Goal: Information Seeking & Learning: Learn about a topic

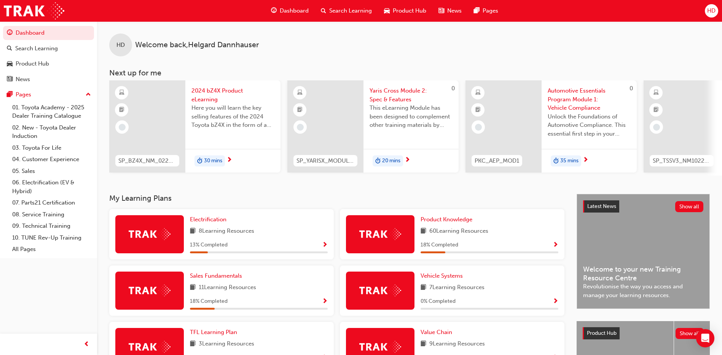
click at [401, 237] on div at bounding box center [380, 234] width 68 height 38
click at [558, 247] on div "Product Knowledge 60 Learning Resources 18 % Completed" at bounding box center [452, 234] width 224 height 50
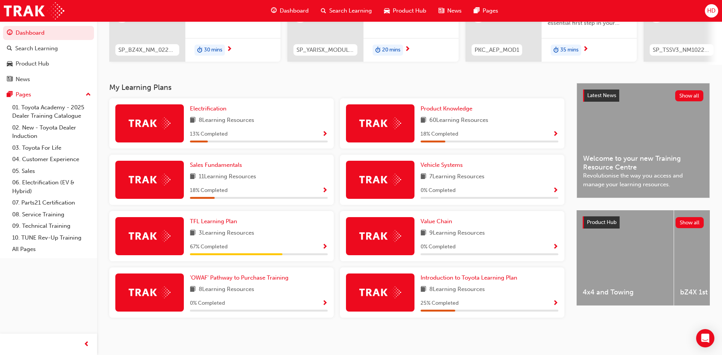
scroll to position [38, 0]
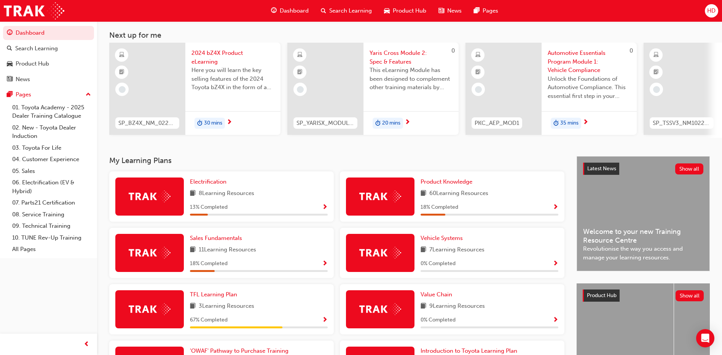
click at [146, 196] on img at bounding box center [150, 196] width 42 height 12
click at [325, 209] on span "Show Progress" at bounding box center [325, 207] width 6 height 7
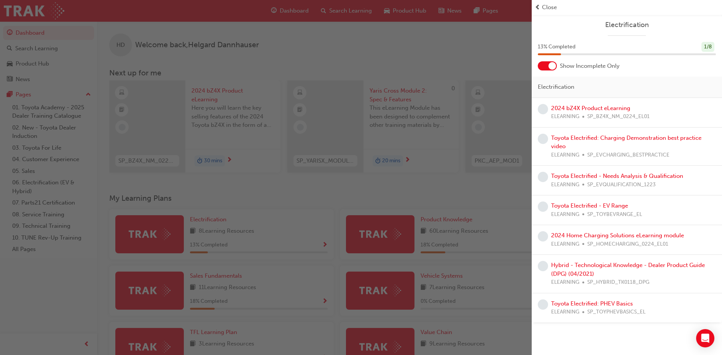
scroll to position [114, 0]
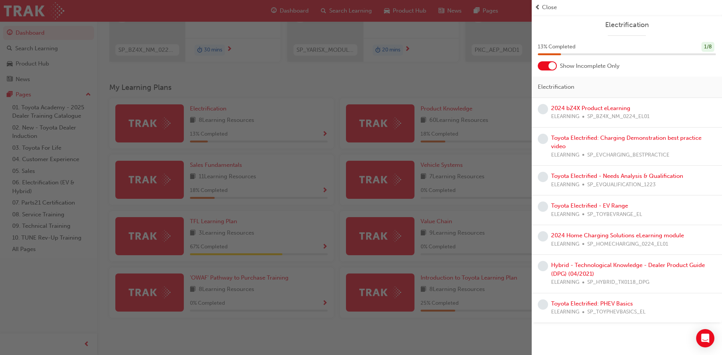
click at [496, 130] on div "button" at bounding box center [266, 177] width 532 height 355
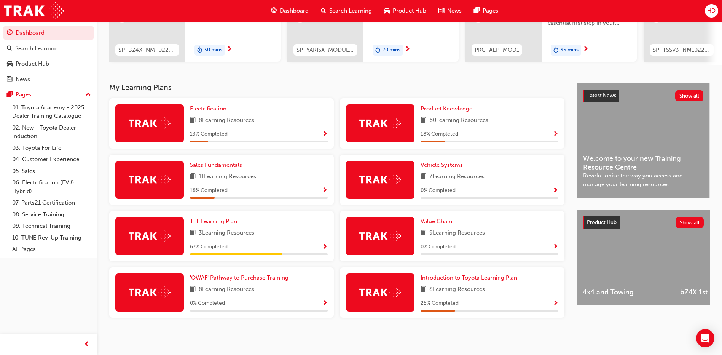
click at [556, 132] on span "Show Progress" at bounding box center [555, 134] width 6 height 7
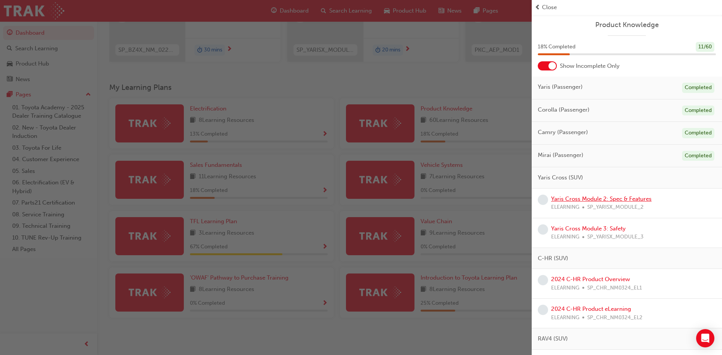
click at [587, 201] on link "Yaris Cross Module 2: Spec & Features" at bounding box center [601, 198] width 100 height 7
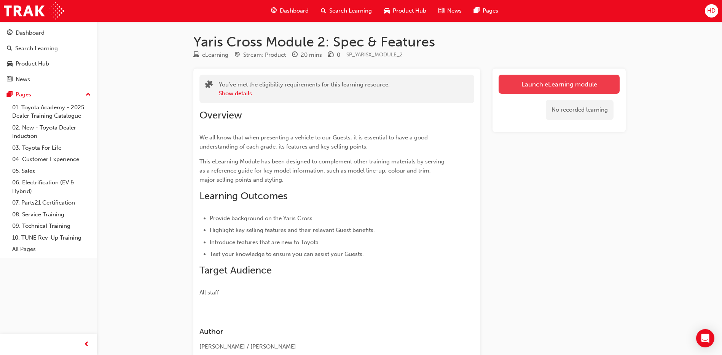
click at [560, 86] on link "Launch eLearning module" at bounding box center [558, 84] width 121 height 19
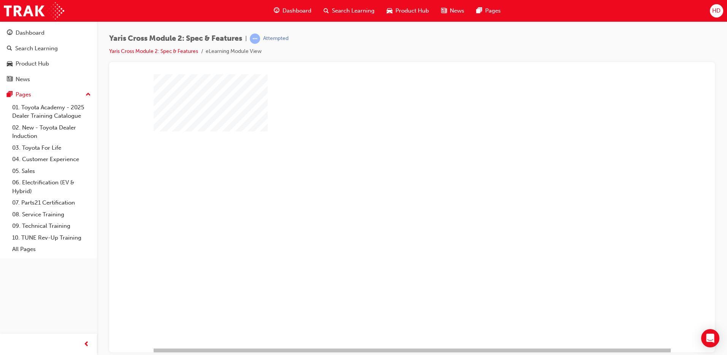
scroll to position [8, 0]
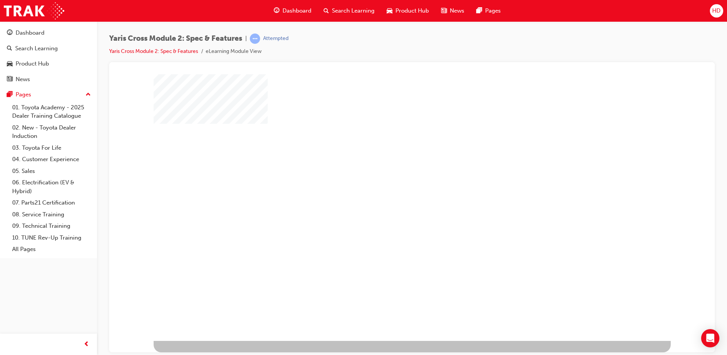
drag, startPoint x: 706, startPoint y: 212, endPoint x: 825, endPoint y: 314, distance: 156.2
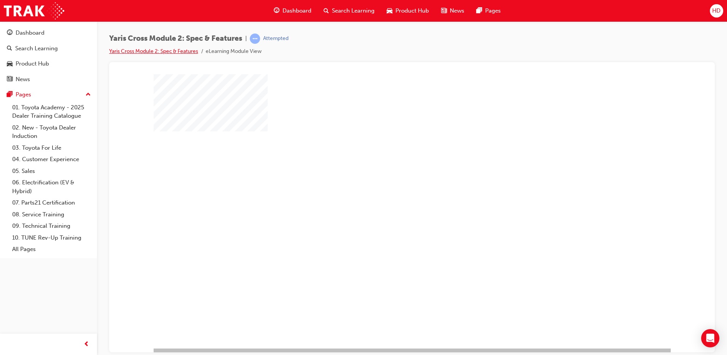
click at [171, 53] on link "Yaris Cross Module 2: Spec & Features" at bounding box center [153, 51] width 89 height 6
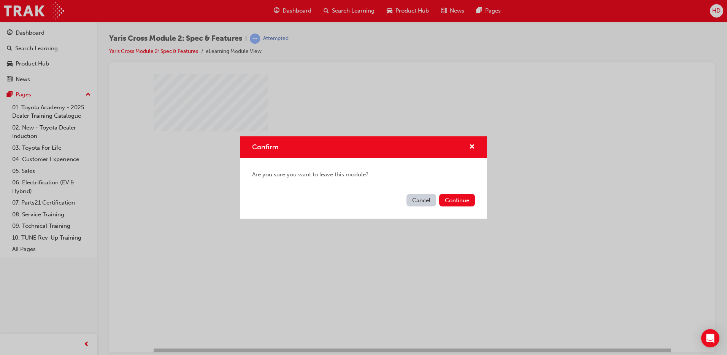
click at [420, 204] on button "Cancel" at bounding box center [422, 200] width 30 height 13
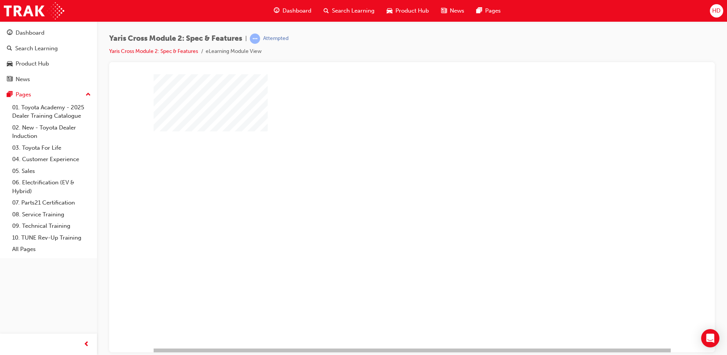
click at [390, 189] on div "play" at bounding box center [390, 189] width 0 height 0
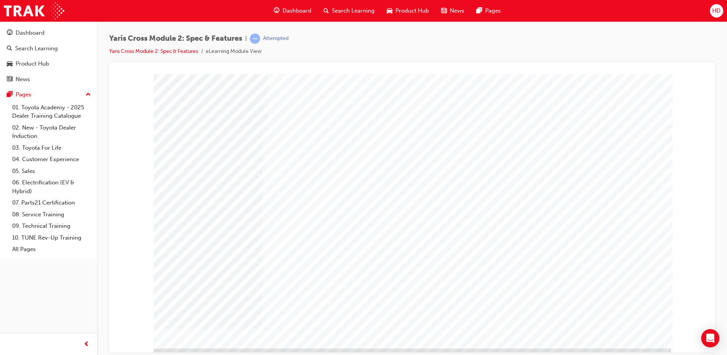
drag, startPoint x: 296, startPoint y: 212, endPoint x: 293, endPoint y: 209, distance: 4.3
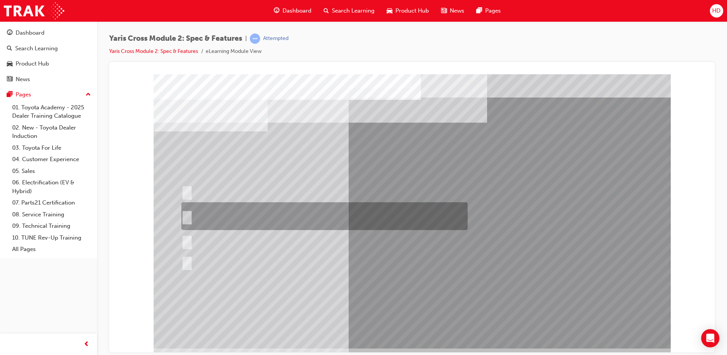
click at [186, 212] on input "8 standard colours across the range and an additional 7 two-tone colours in the…" at bounding box center [185, 216] width 8 height 8
radio input "true"
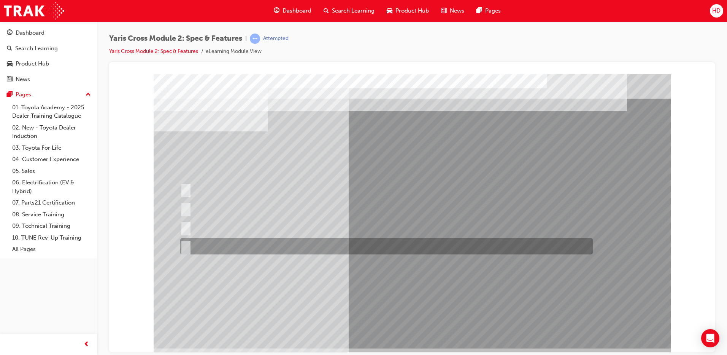
click at [185, 245] on input "GXL & Urban" at bounding box center [184, 246] width 8 height 8
radio input "true"
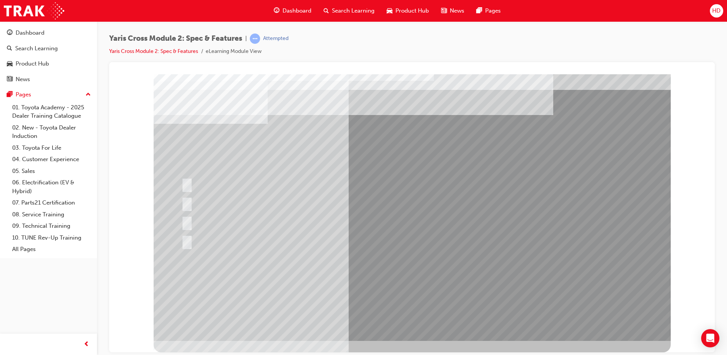
scroll to position [0, 0]
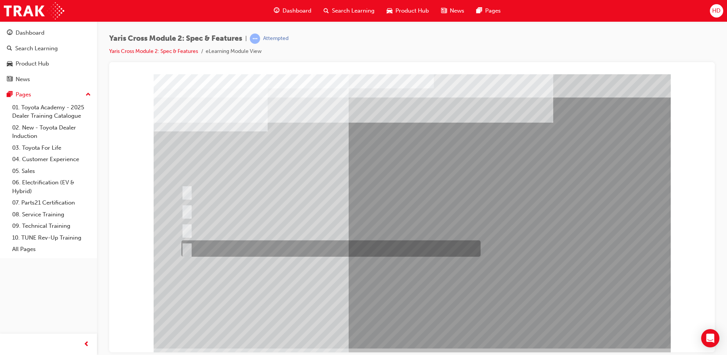
click at [188, 248] on input "All 2WD variants" at bounding box center [185, 248] width 8 height 8
radio input "true"
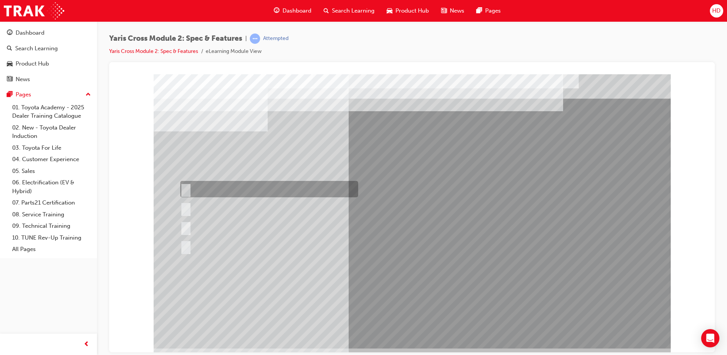
click at [185, 188] on input "Urban Only" at bounding box center [184, 189] width 8 height 8
radio input "true"
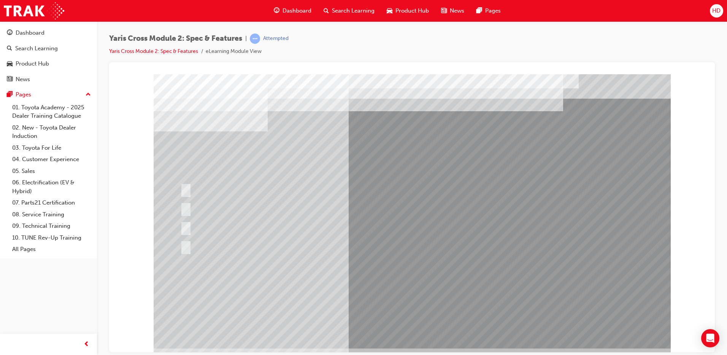
click at [188, 246] on div at bounding box center [412, 211] width 517 height 274
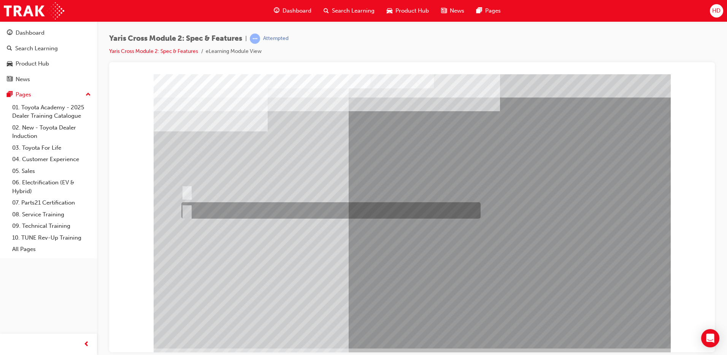
click at [189, 209] on input "True" at bounding box center [185, 210] width 8 height 8
radio input "true"
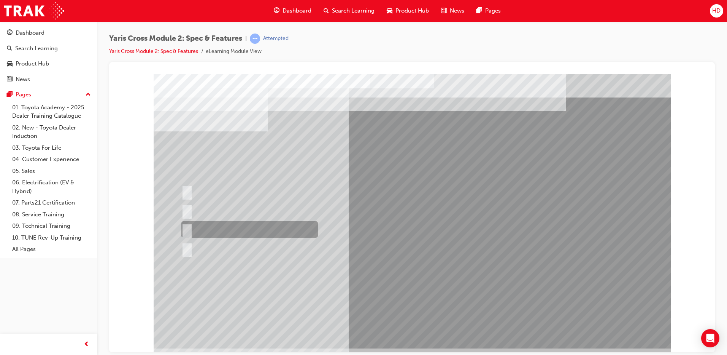
click at [189, 229] on input "Urban AWD Only" at bounding box center [185, 229] width 8 height 8
radio input "true"
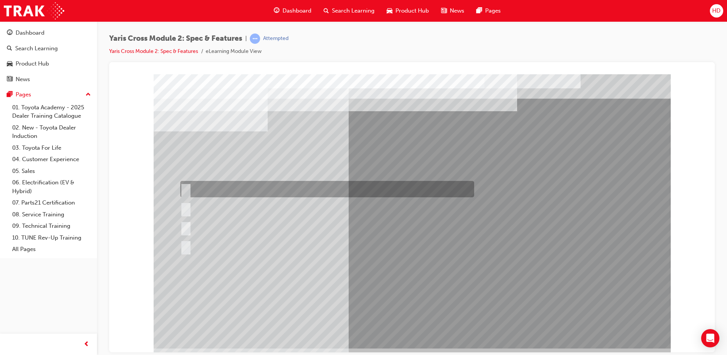
click at [188, 188] on input "50:50" at bounding box center [184, 189] width 8 height 8
radio input "true"
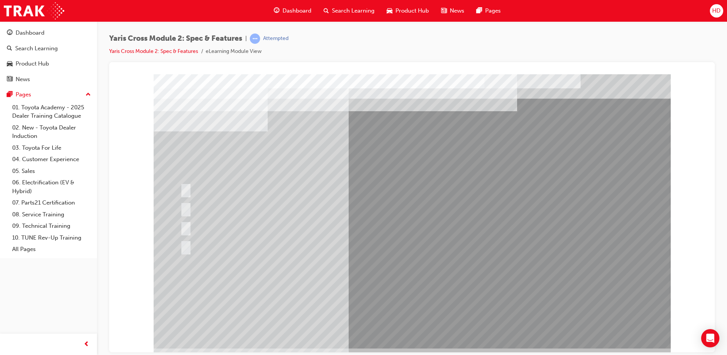
click at [366, 289] on div at bounding box center [412, 211] width 517 height 274
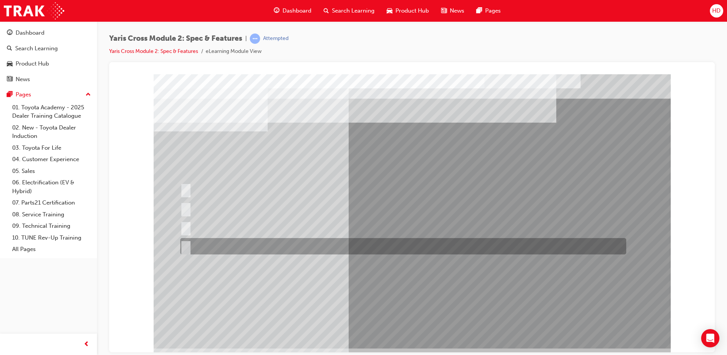
click at [185, 245] on input "Cup Holder & Armrest" at bounding box center [184, 246] width 8 height 8
radio input "true"
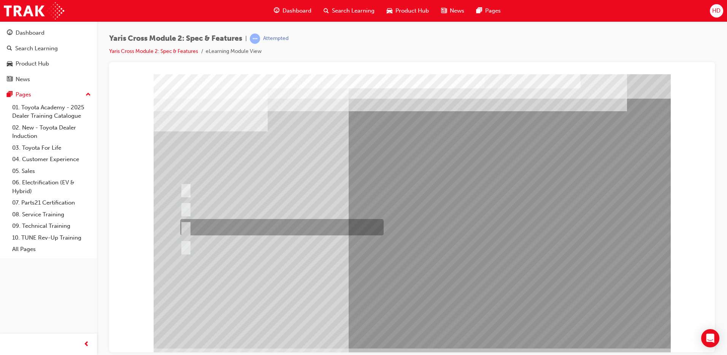
click at [187, 226] on input "390L across all variants" at bounding box center [184, 227] width 8 height 8
radio input "true"
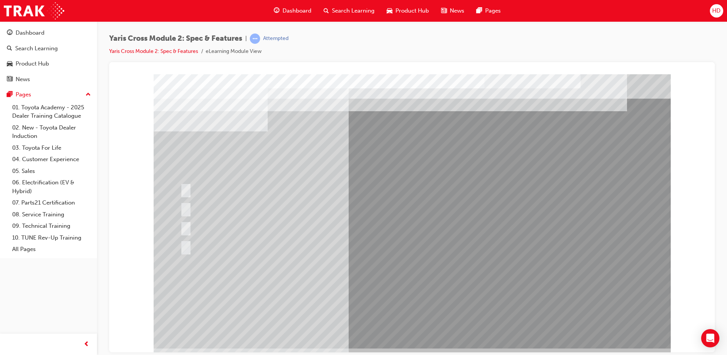
click at [365, 289] on div at bounding box center [412, 211] width 517 height 274
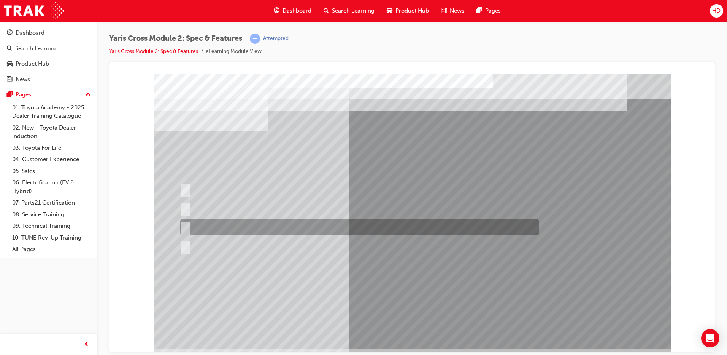
click at [185, 226] on input "2WD Petrol: 5.0, 2WD HV: 3.8, AWD HV: 4.0" at bounding box center [184, 227] width 8 height 8
radio input "true"
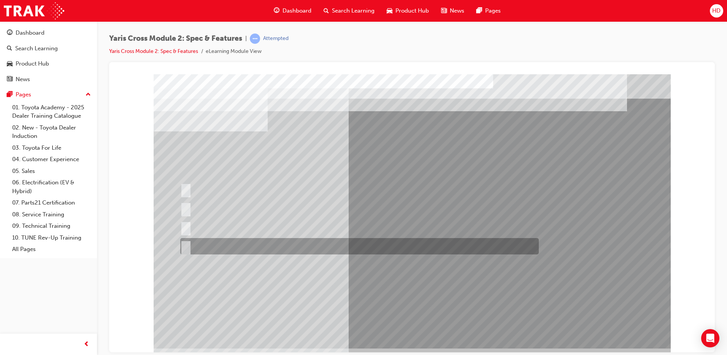
click at [185, 246] on input "2WD Petrol: 5.4, 2WD HV: 3.8, AWD HV: 4.0" at bounding box center [184, 246] width 8 height 8
radio input "true"
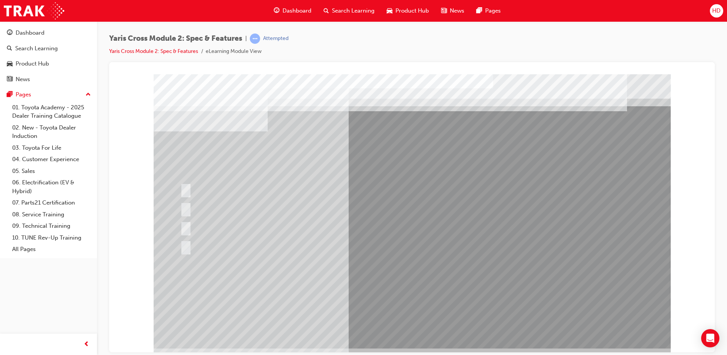
click at [413, 332] on div at bounding box center [412, 211] width 517 height 274
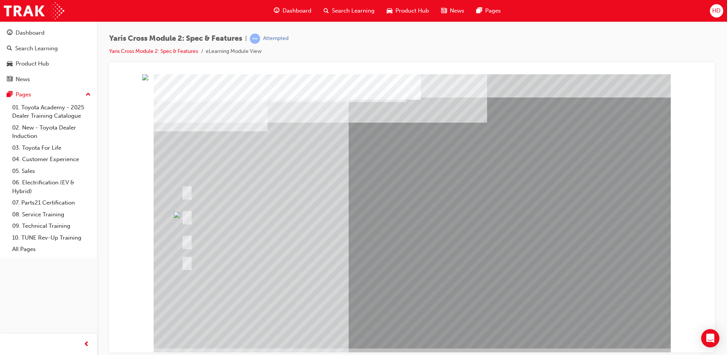
scroll to position [8, 0]
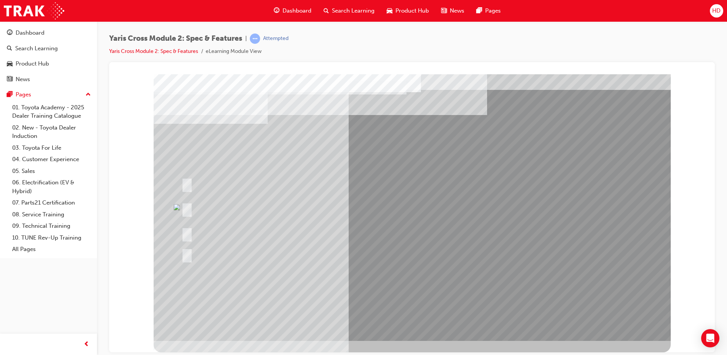
click at [242, 267] on div at bounding box center [323, 254] width 287 height 28
click at [294, 266] on div at bounding box center [323, 254] width 287 height 28
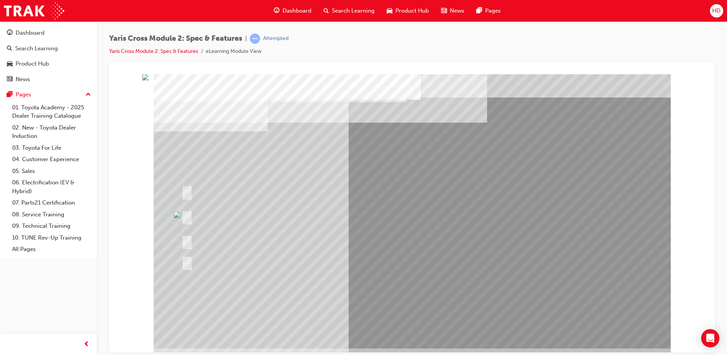
scroll to position [4, 0]
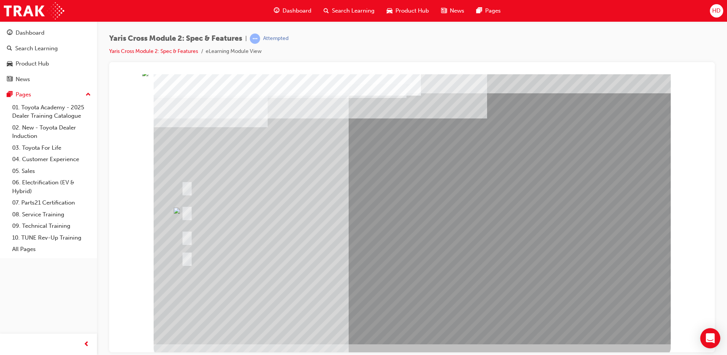
click at [710, 336] on icon "Open Intercom Messenger" at bounding box center [710, 338] width 9 height 10
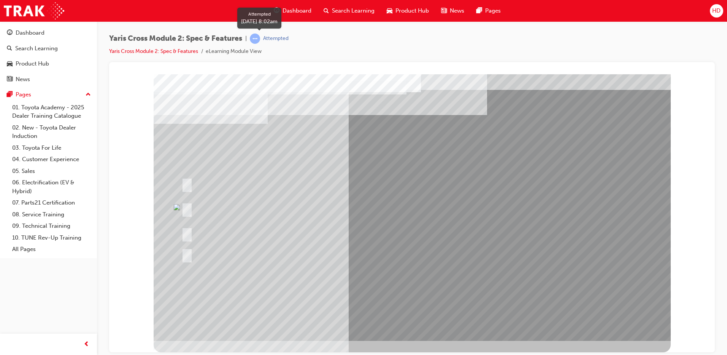
click at [287, 39] on div "Attempted" at bounding box center [275, 38] width 25 height 7
click at [257, 39] on span "learningRecordVerb_ATTEMPT-icon" at bounding box center [255, 38] width 10 height 10
click at [159, 52] on link "Yaris Cross Module 2: Spec & Features" at bounding box center [153, 51] width 89 height 6
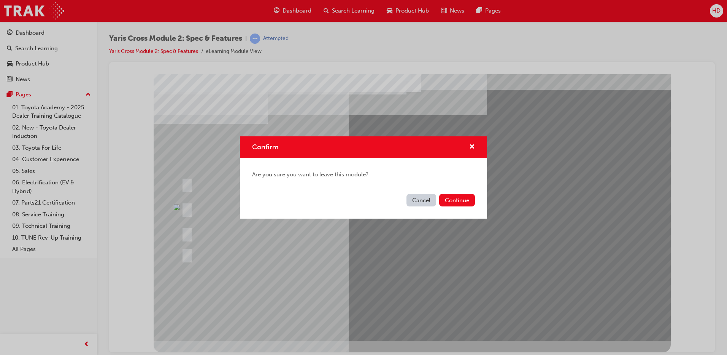
click at [415, 199] on button "Cancel" at bounding box center [422, 200] width 30 height 13
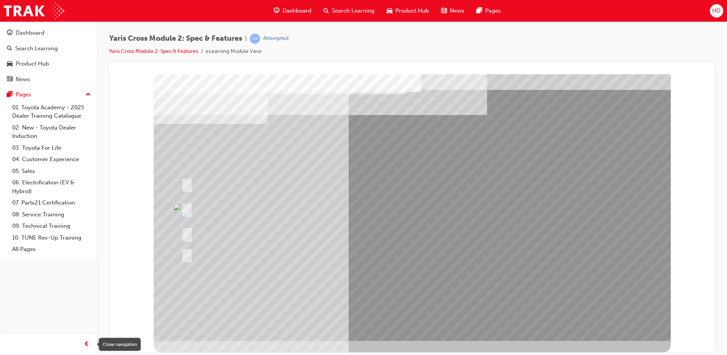
click at [88, 346] on span "prev-icon" at bounding box center [87, 344] width 6 height 10
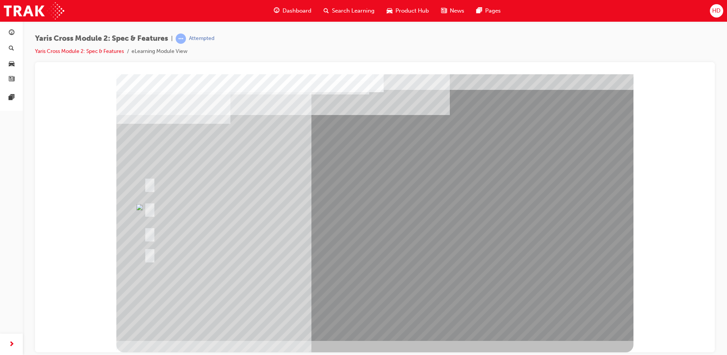
click at [4, 336] on button "button" at bounding box center [11, 343] width 15 height 15
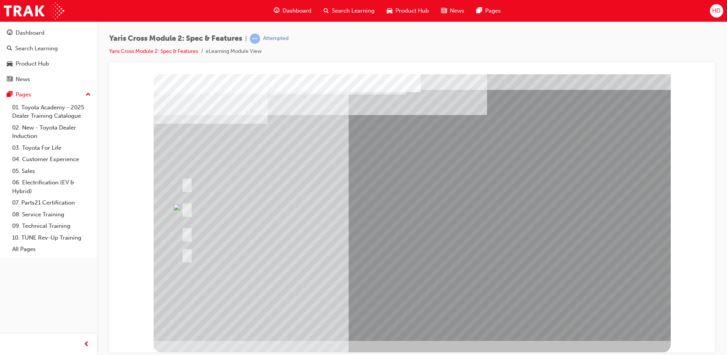
click at [466, 55] on div "Yaris Cross Module 2: Spec & Features | Attempted Yaris Cross Module 2: Spec & …" at bounding box center [412, 47] width 606 height 29
click at [131, 69] on div at bounding box center [412, 69] width 588 height 0
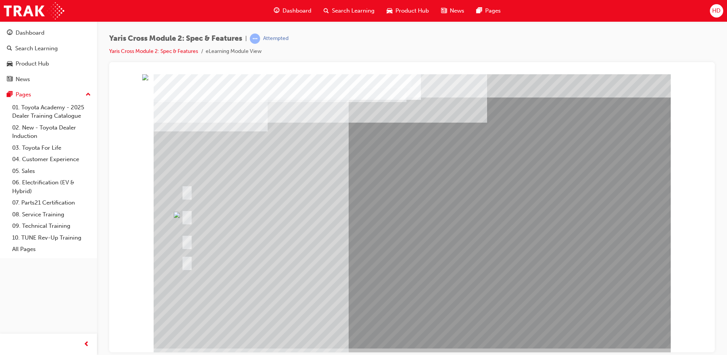
click at [133, 77] on div at bounding box center [412, 77] width 588 height 0
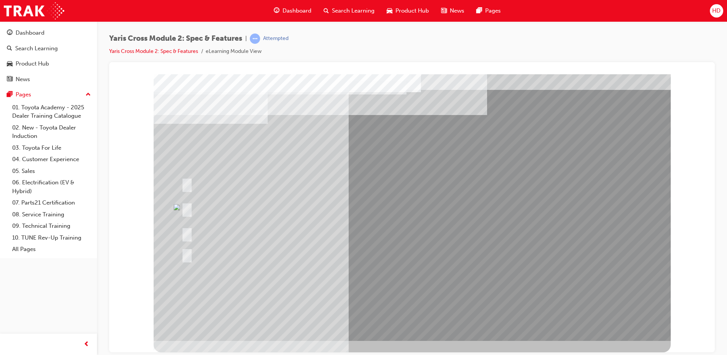
click at [691, 69] on div at bounding box center [412, 69] width 588 height 0
click at [164, 51] on link "Yaris Cross Module 2: Spec & Features" at bounding box center [153, 51] width 89 height 6
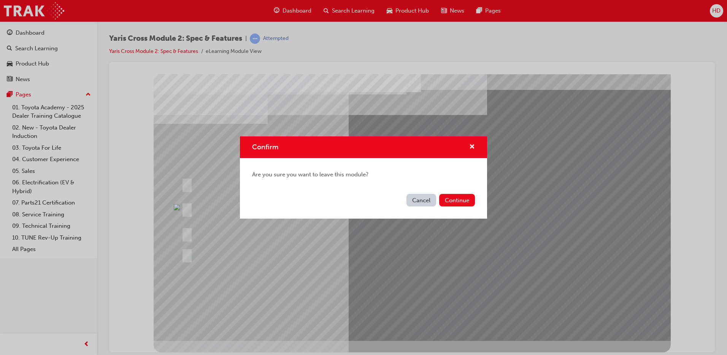
click at [417, 202] on button "Cancel" at bounding box center [422, 200] width 30 height 13
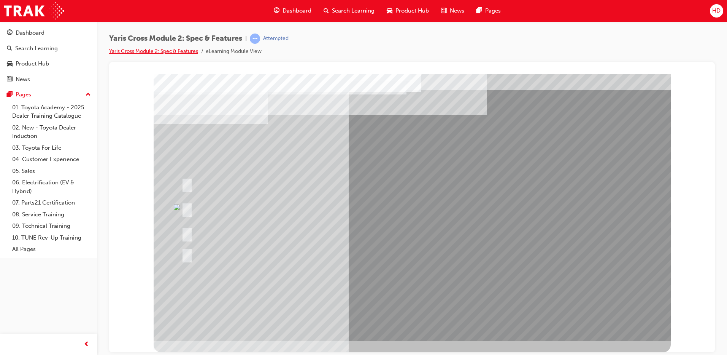
scroll to position [0, 0]
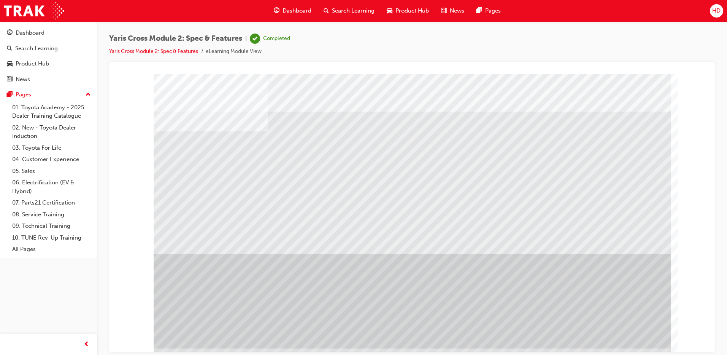
scroll to position [8, 0]
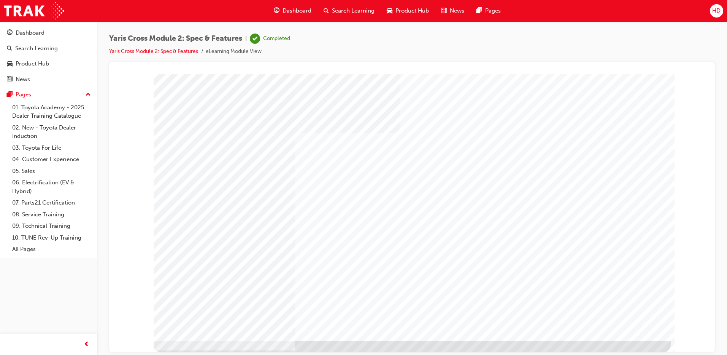
scroll to position [0, 0]
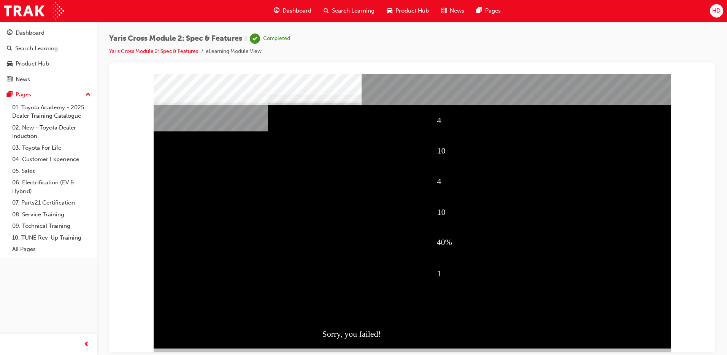
click at [208, 332] on div "4 10 4 10 40% 1 Sorry, you failed!" at bounding box center [412, 211] width 517 height 274
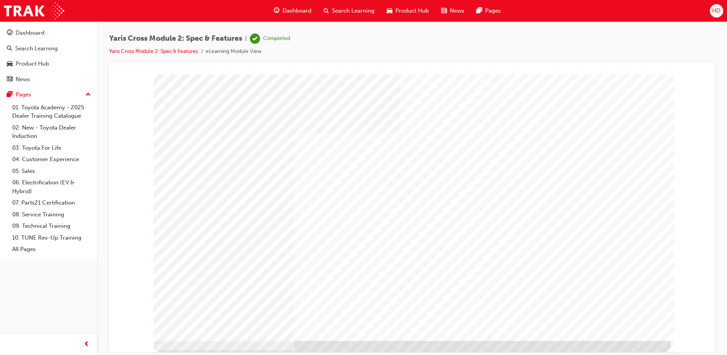
scroll to position [0, 0]
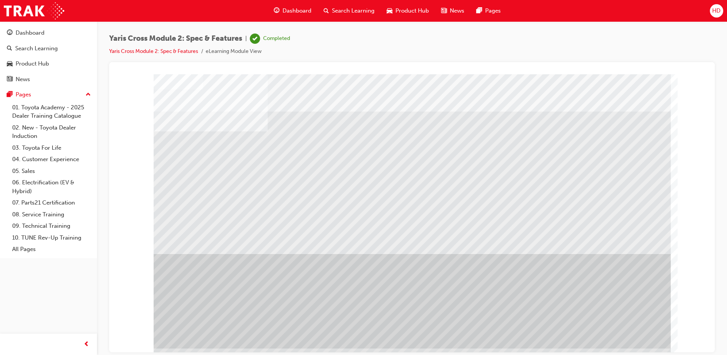
scroll to position [8, 0]
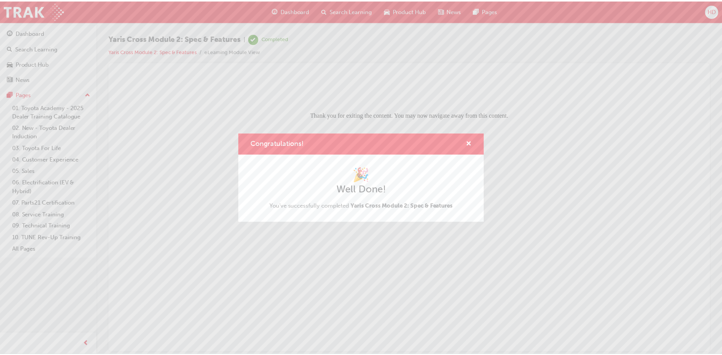
scroll to position [0, 0]
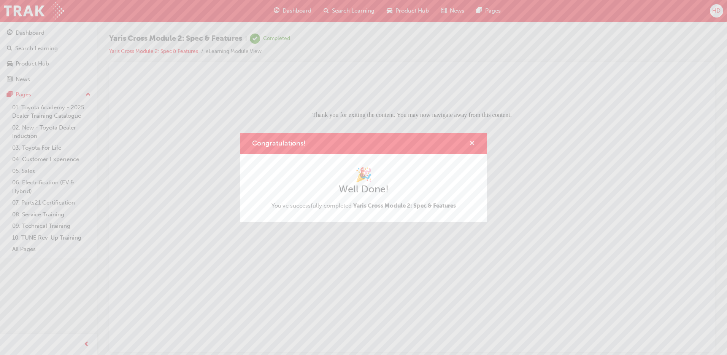
click at [473, 145] on span "cross-icon" at bounding box center [473, 143] width 6 height 7
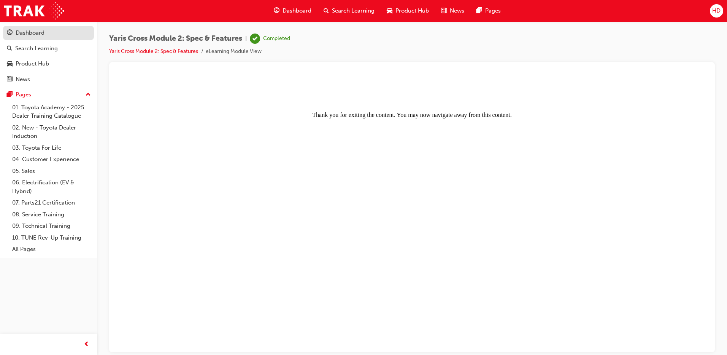
click at [33, 33] on div "Dashboard" at bounding box center [30, 33] width 29 height 9
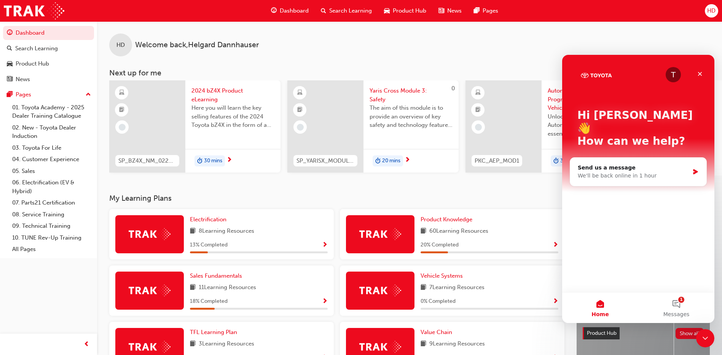
click at [553, 246] on span "Show Progress" at bounding box center [555, 245] width 6 height 7
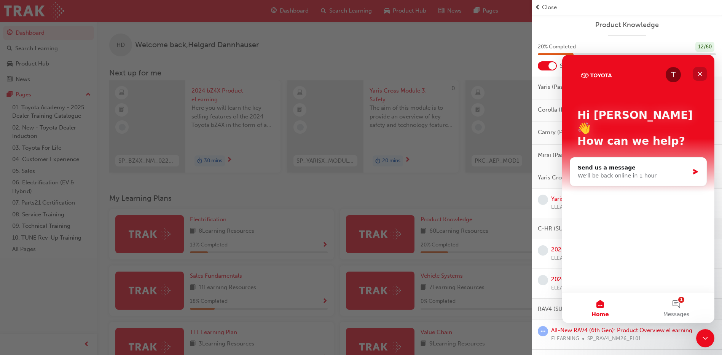
click at [699, 72] on icon "Close" at bounding box center [700, 74] width 6 height 6
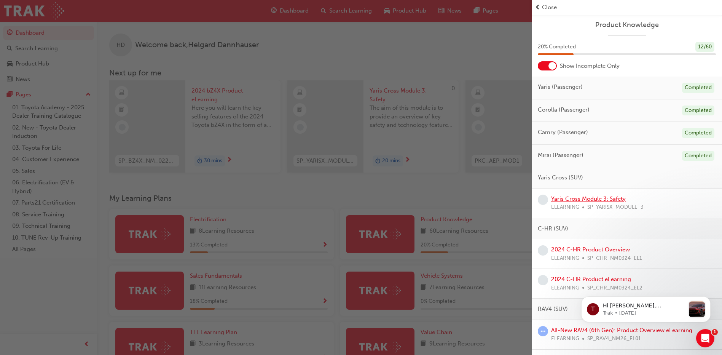
click at [587, 199] on link "Yaris Cross Module 3: Safety" at bounding box center [588, 198] width 75 height 7
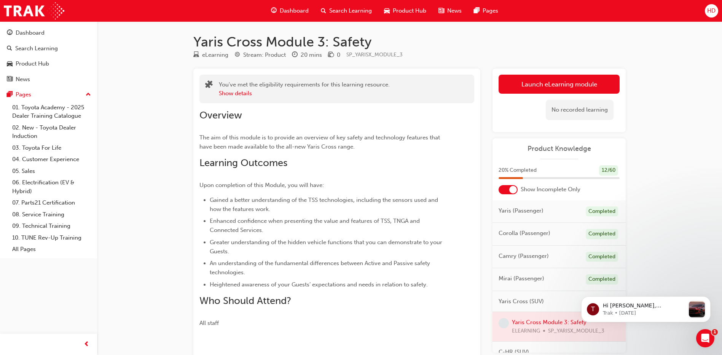
scroll to position [82, 0]
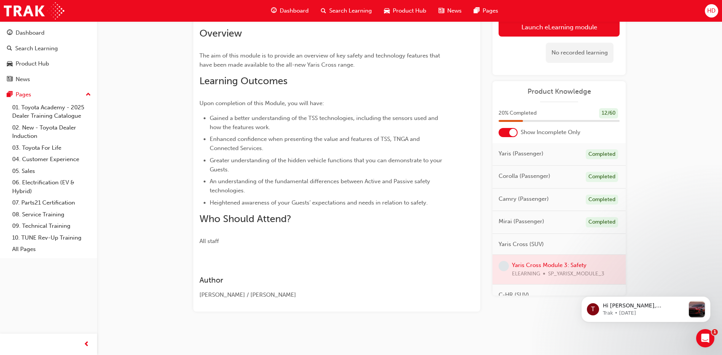
click at [560, 266] on div at bounding box center [558, 269] width 133 height 29
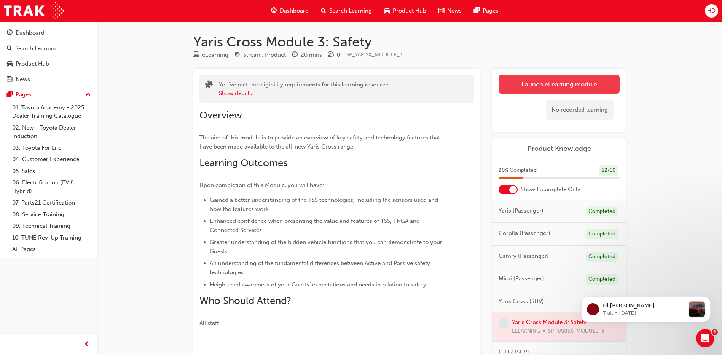
click at [556, 86] on link "Launch eLearning module" at bounding box center [558, 84] width 121 height 19
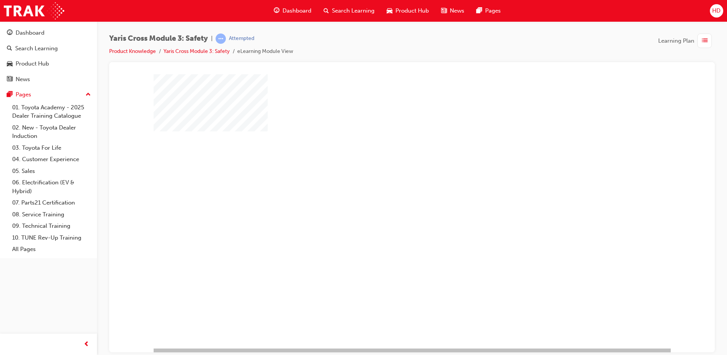
click at [390, 189] on div "play" at bounding box center [390, 189] width 0 height 0
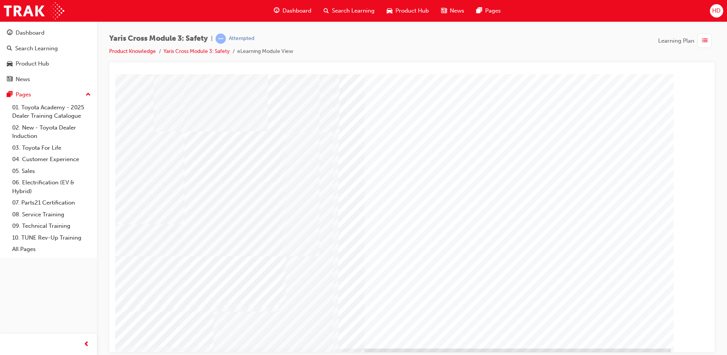
scroll to position [8, 0]
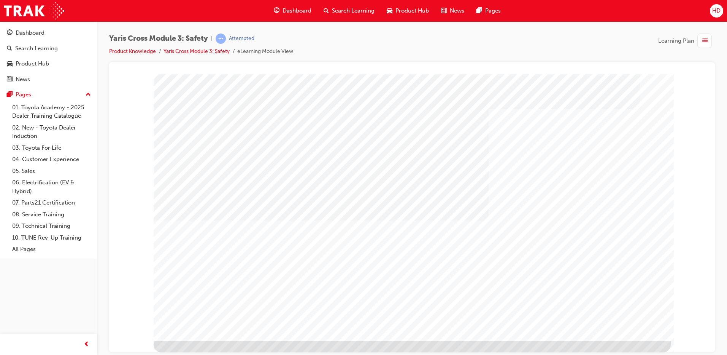
scroll to position [0, 0]
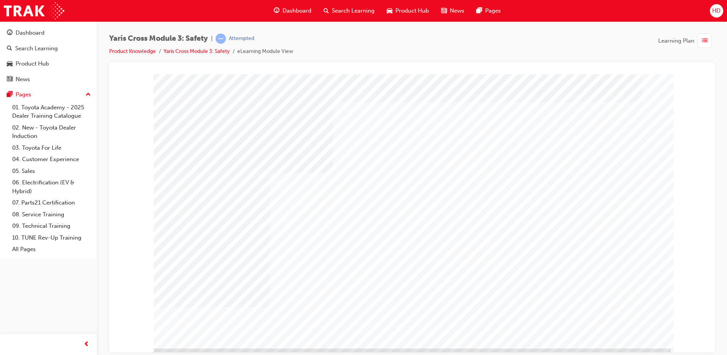
scroll to position [8, 0]
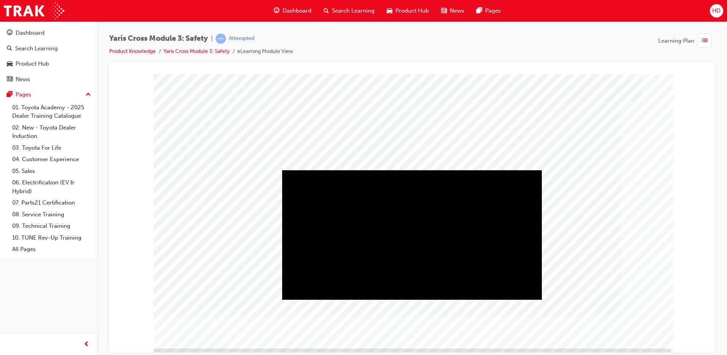
click at [412, 170] on div "Play" at bounding box center [412, 170] width 260 height 0
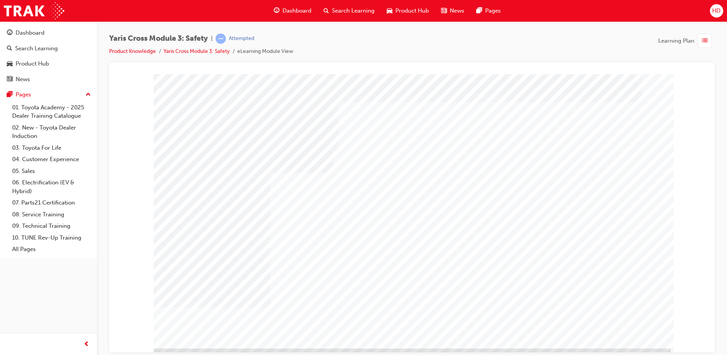
click at [694, 77] on div at bounding box center [412, 77] width 588 height 0
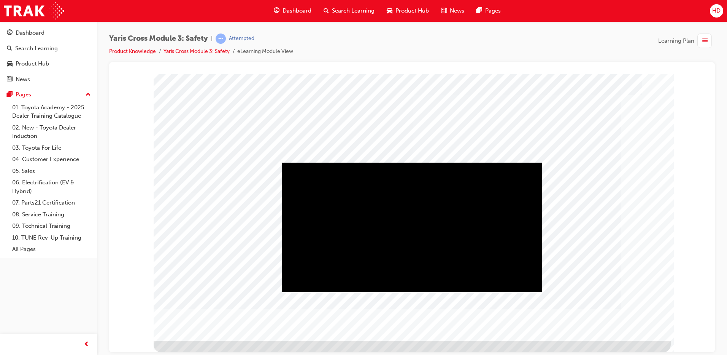
scroll to position [0, 0]
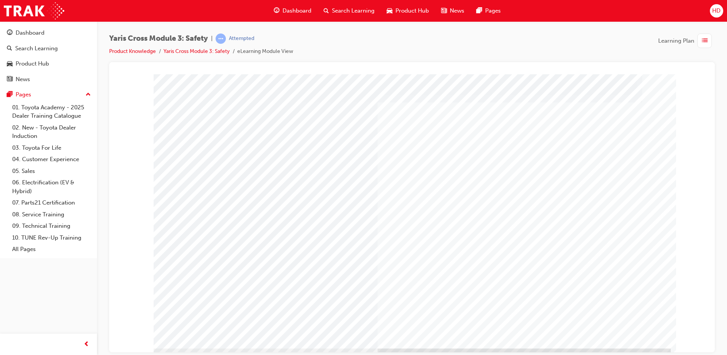
scroll to position [8, 0]
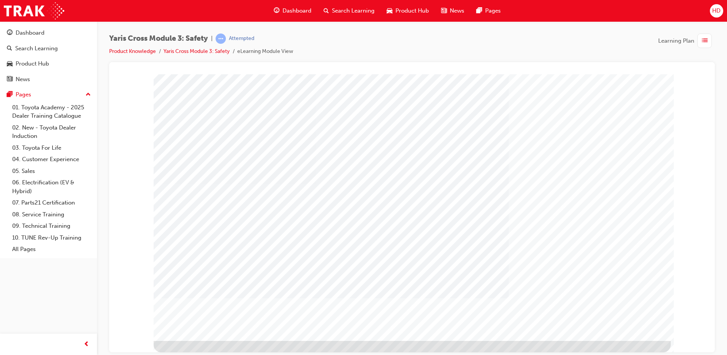
scroll to position [0, 0]
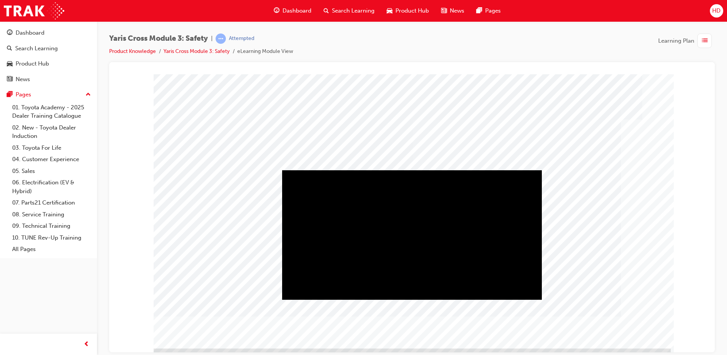
click at [411, 170] on div "Play" at bounding box center [412, 170] width 260 height 0
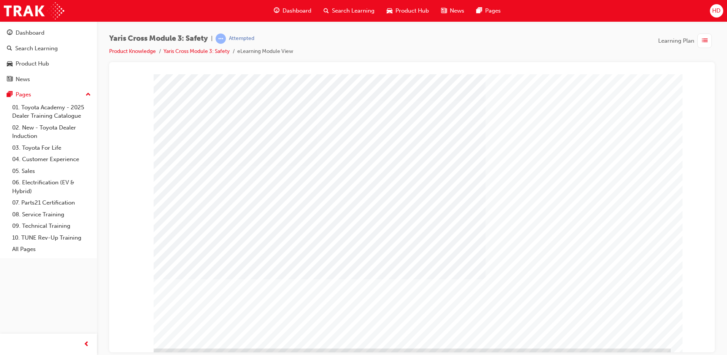
scroll to position [8, 0]
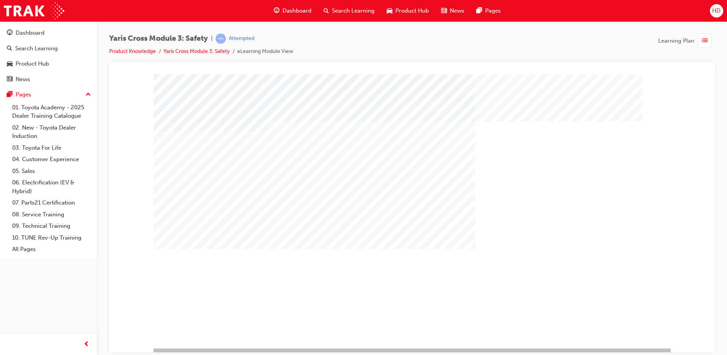
scroll to position [8, 0]
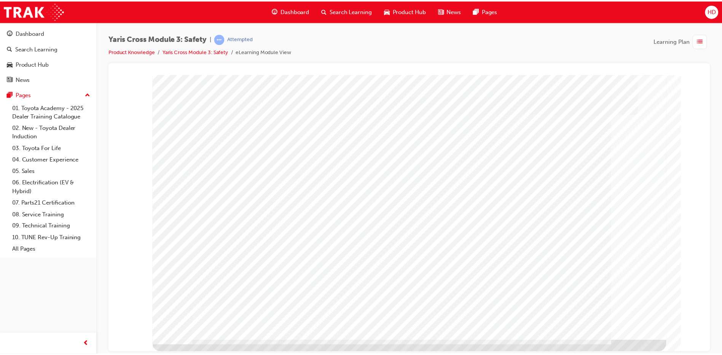
scroll to position [0, 0]
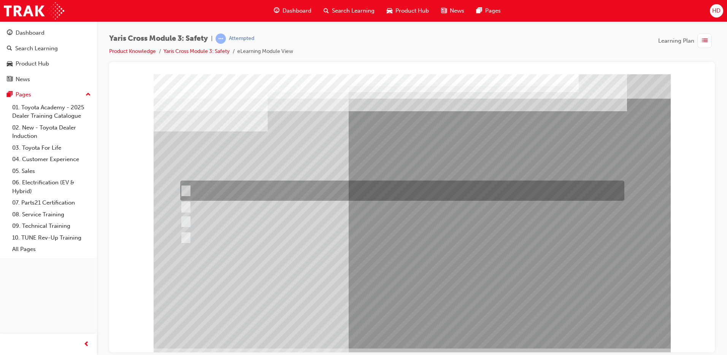
click at [183, 188] on input "Lane Departure Assist with Steering Control" at bounding box center [184, 190] width 8 height 8
checkbox input "true"
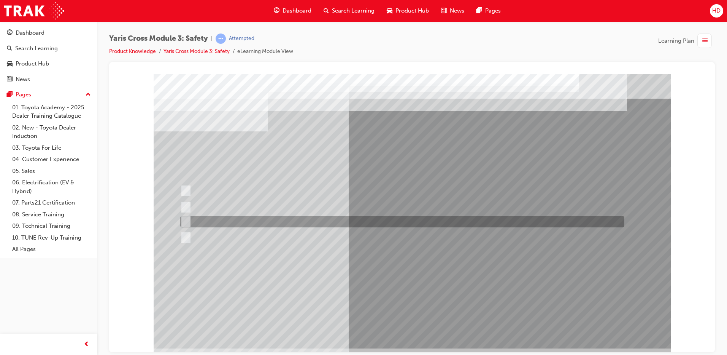
click at [185, 219] on input "Pre-Collision System (PCS)" at bounding box center [184, 221] width 8 height 8
checkbox input "true"
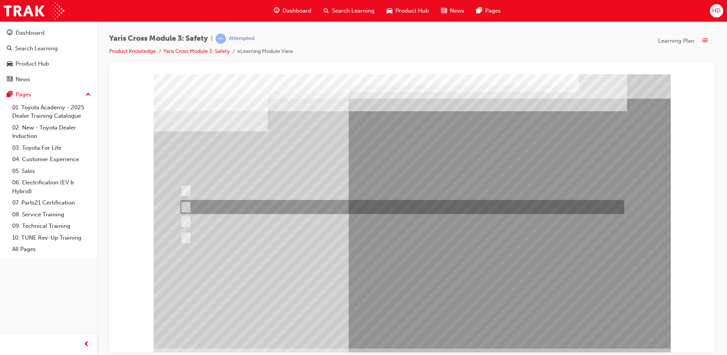
click at [183, 205] on input "SRS Airbags" at bounding box center [184, 207] width 8 height 8
checkbox input "true"
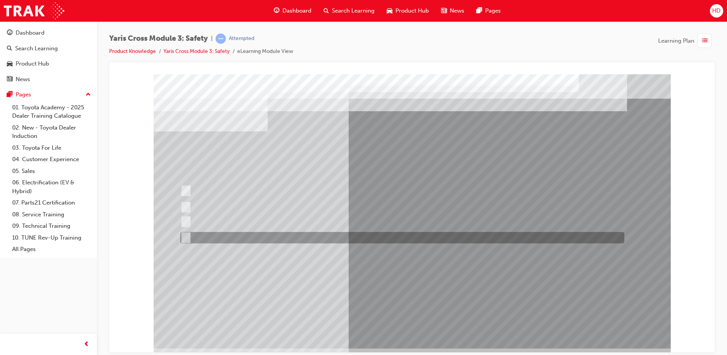
click at [185, 235] on input "Blind Spot Monitor (BSM)" at bounding box center [184, 237] width 8 height 8
checkbox input "true"
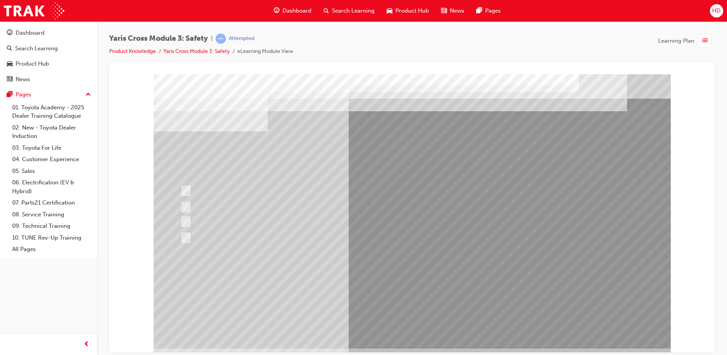
click at [404, 323] on div at bounding box center [412, 211] width 517 height 274
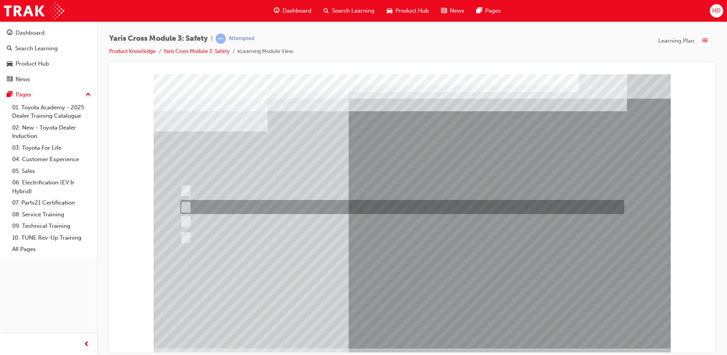
click at [184, 204] on input "SRS Airbags" at bounding box center [184, 207] width 8 height 8
radio input "true"
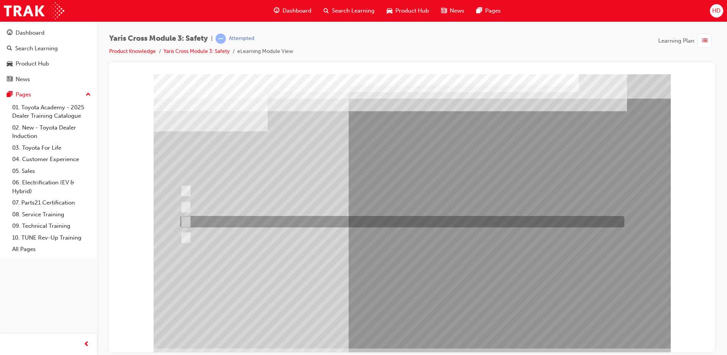
click at [186, 221] on input "Pre-Collision System (PCS)" at bounding box center [184, 221] width 8 height 8
radio input "true"
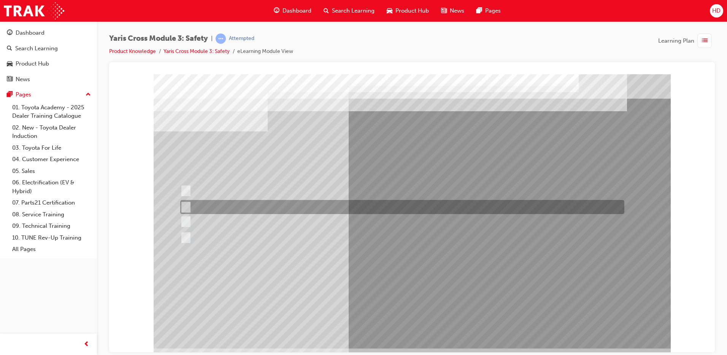
click at [187, 207] on input "SRS Airbags" at bounding box center [184, 207] width 8 height 8
radio input "true"
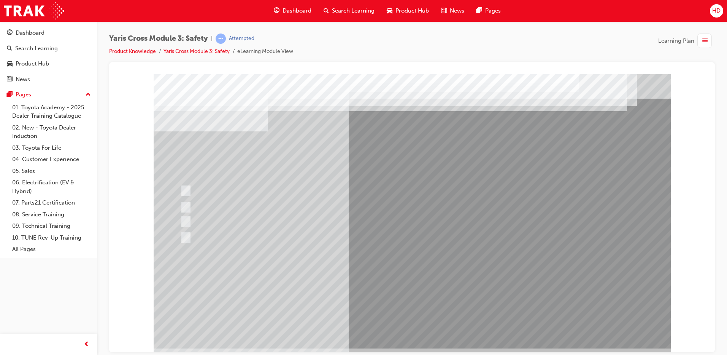
click at [364, 289] on div at bounding box center [412, 211] width 517 height 274
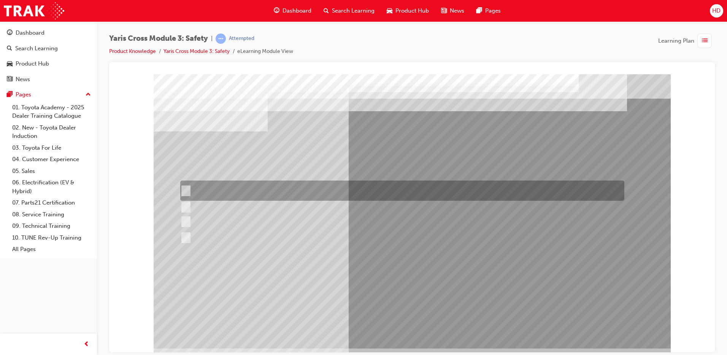
click at [186, 188] on input "Stop Sign" at bounding box center [184, 190] width 8 height 8
radio input "true"
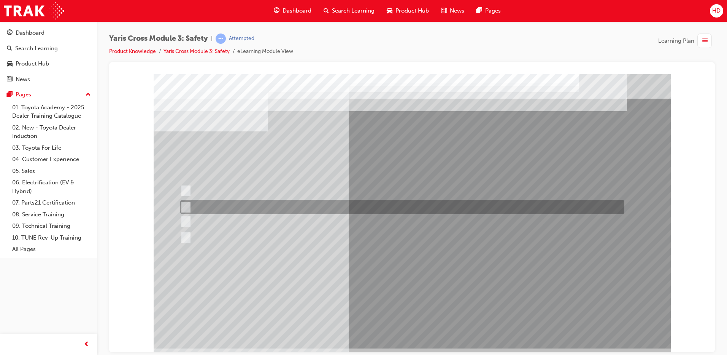
click at [185, 204] on input "No Entry Sign" at bounding box center [184, 207] width 8 height 8
radio input "true"
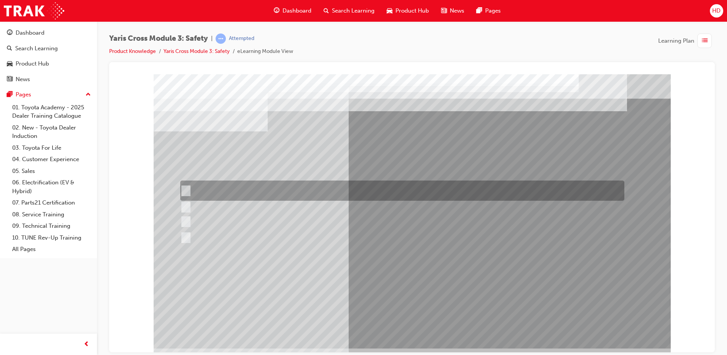
click at [184, 189] on input "Stop Sign" at bounding box center [184, 190] width 8 height 8
radio input "true"
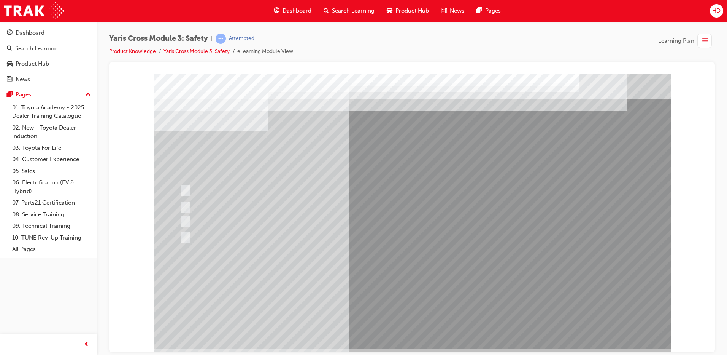
click at [362, 288] on div at bounding box center [412, 211] width 517 height 274
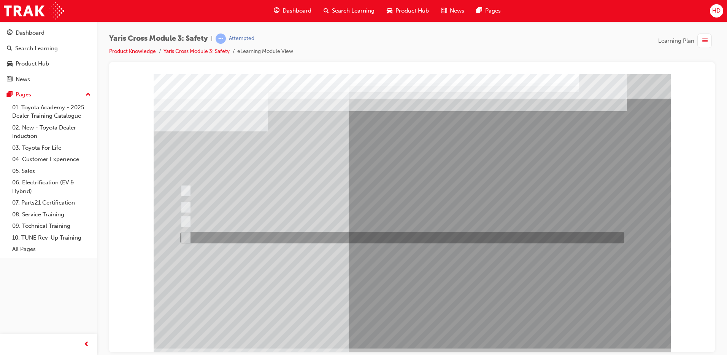
click at [185, 236] on input "Move into the next lane" at bounding box center [184, 237] width 8 height 8
radio input "true"
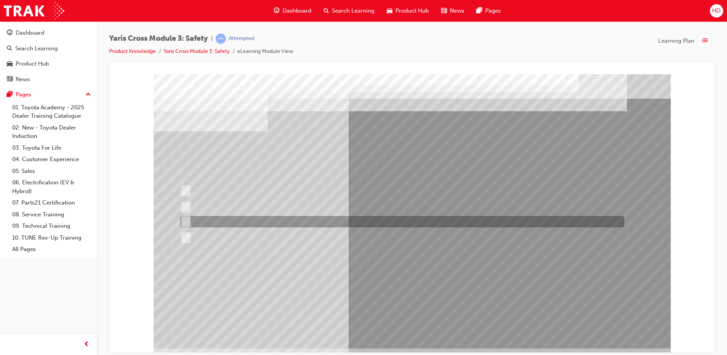
click at [188, 221] on input "Notifies the driver to take evasive action" at bounding box center [184, 221] width 8 height 8
radio input "true"
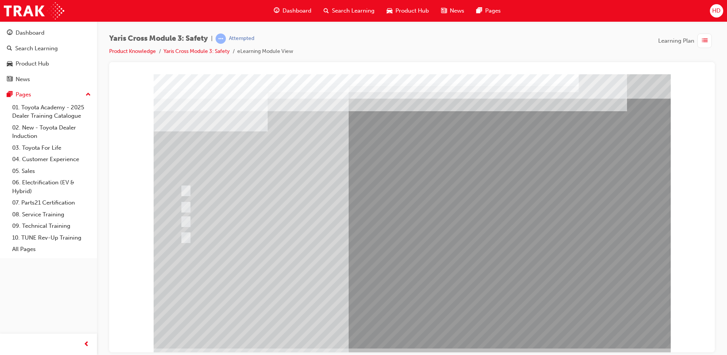
click at [317, 289] on div at bounding box center [412, 211] width 517 height 274
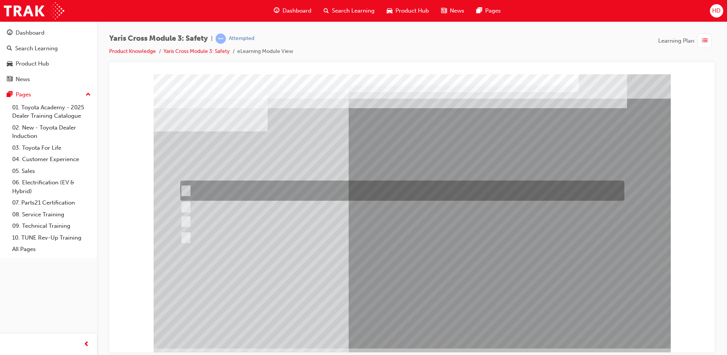
click at [184, 189] on input "TNGA-C" at bounding box center [184, 190] width 8 height 8
radio input "true"
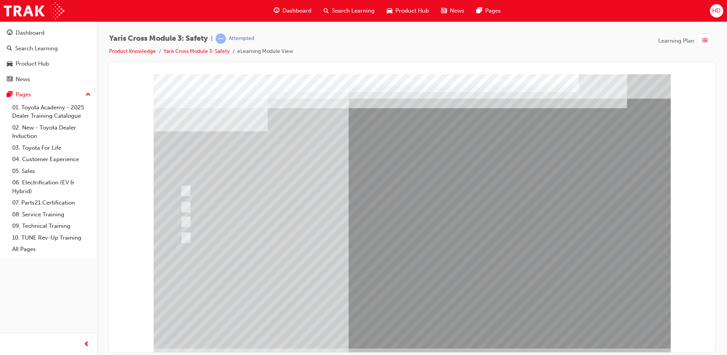
click at [205, 221] on div at bounding box center [412, 211] width 517 height 274
click at [205, 221] on div at bounding box center [400, 221] width 444 height 11
click at [199, 53] on link "Yaris Cross Module 3: Safety" at bounding box center [197, 51] width 66 height 6
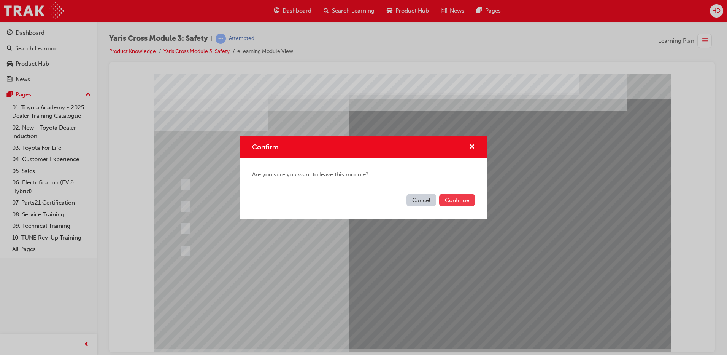
click at [450, 200] on button "Continue" at bounding box center [457, 200] width 36 height 13
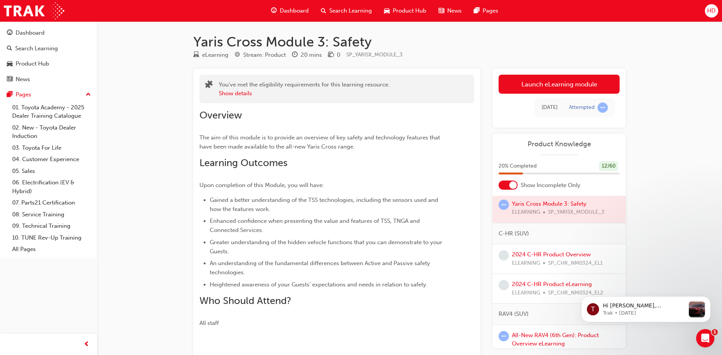
scroll to position [76, 0]
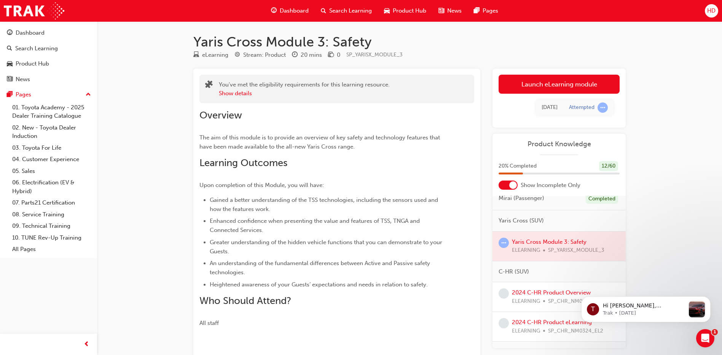
click at [548, 243] on div at bounding box center [558, 245] width 133 height 29
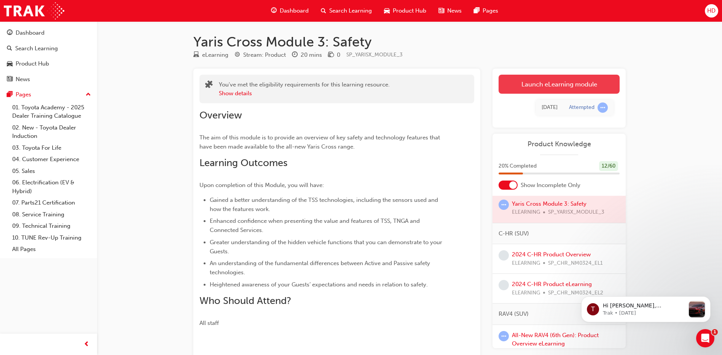
click at [561, 85] on link "Launch eLearning module" at bounding box center [558, 84] width 121 height 19
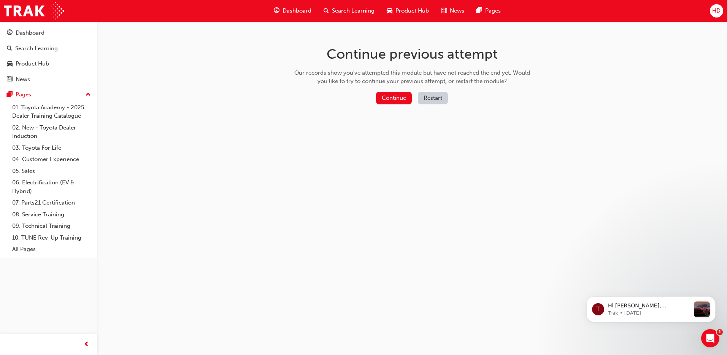
click at [435, 99] on button "Restart" at bounding box center [433, 98] width 30 height 13
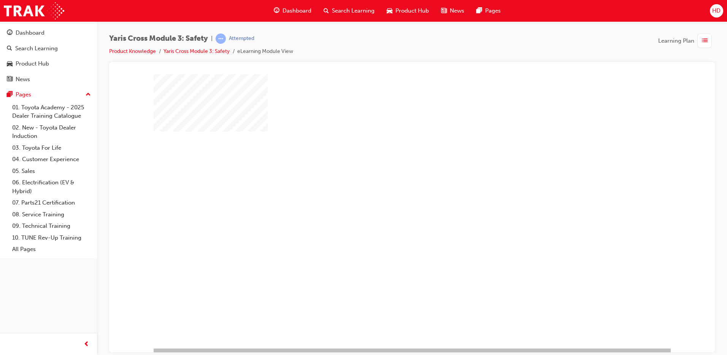
click at [390, 189] on div "play" at bounding box center [390, 189] width 0 height 0
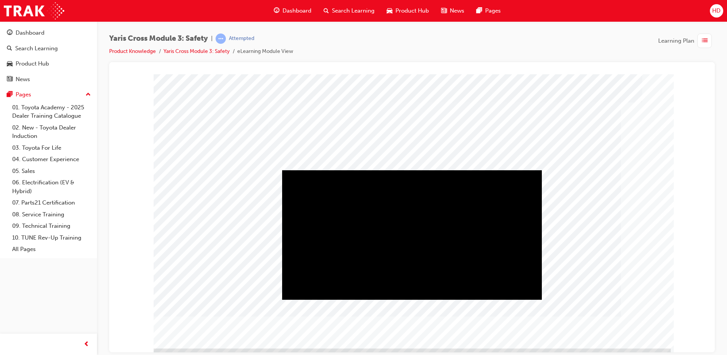
click at [412, 170] on div "Play" at bounding box center [412, 170] width 260 height 0
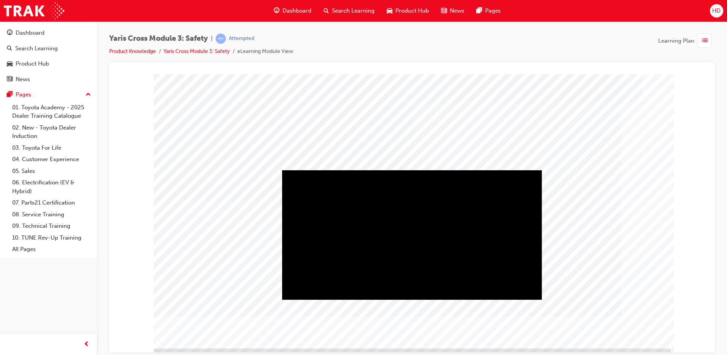
click at [413, 170] on div "Play" at bounding box center [412, 170] width 260 height 0
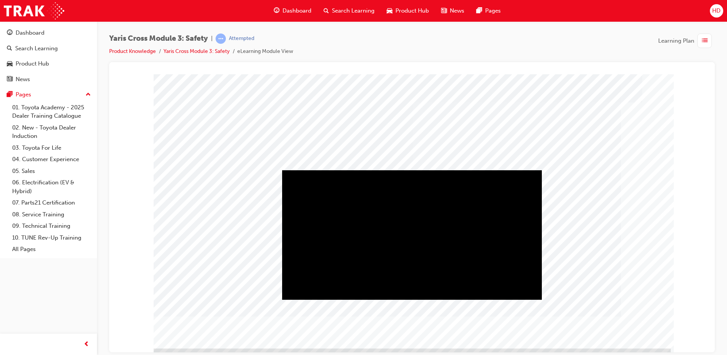
click at [413, 170] on div "Play" at bounding box center [412, 170] width 260 height 0
click at [350, 170] on div "Video" at bounding box center [353, 170] width 143 height 0
click at [330, 170] on div "Video" at bounding box center [353, 170] width 143 height 0
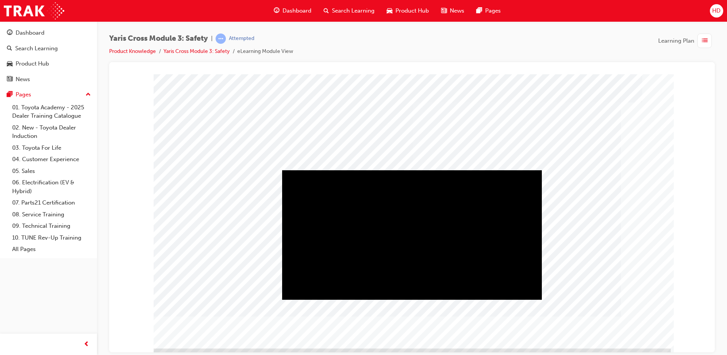
click at [412, 170] on div "Play" at bounding box center [412, 170] width 260 height 0
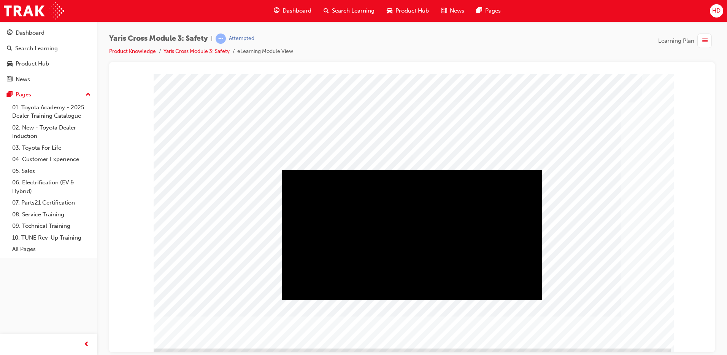
click at [415, 170] on div "Play" at bounding box center [412, 170] width 260 height 0
click at [319, 287] on div "Video" at bounding box center [412, 234] width 260 height 129
click at [304, 170] on div "Play" at bounding box center [412, 170] width 260 height 0
drag, startPoint x: 472, startPoint y: 290, endPoint x: 326, endPoint y: 294, distance: 145.4
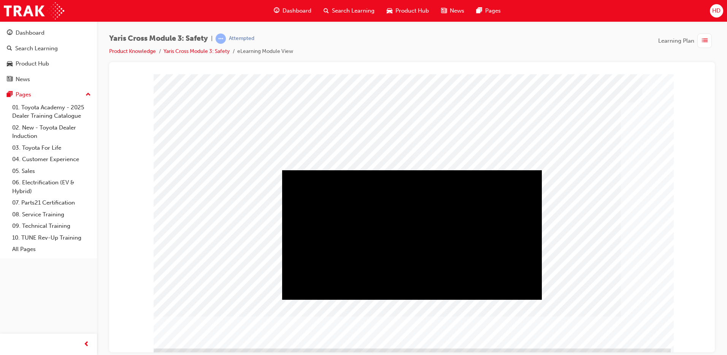
click at [326, 170] on div "Progress, Video at 0 seconds" at bounding box center [353, 170] width 143 height 0
click at [306, 170] on div "Play" at bounding box center [412, 170] width 260 height 0
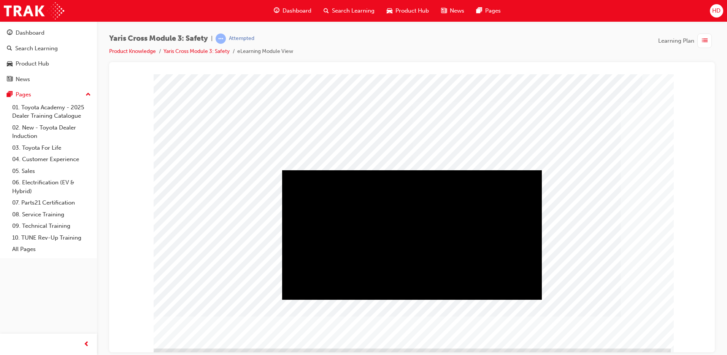
click at [411, 170] on div "Play" at bounding box center [412, 170] width 260 height 0
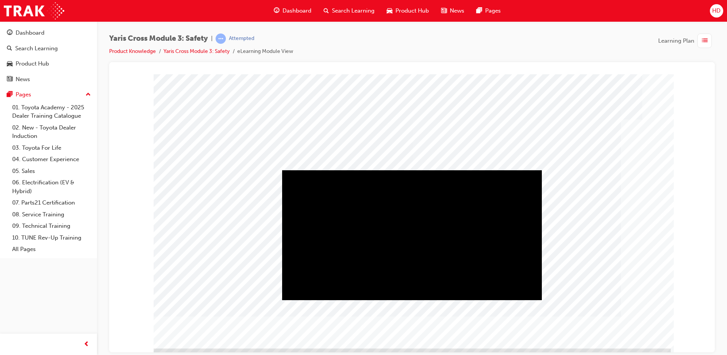
click at [409, 170] on div "Play" at bounding box center [412, 170] width 260 height 0
click at [307, 170] on div "Play" at bounding box center [412, 170] width 260 height 0
click at [330, 170] on div "Video" at bounding box center [353, 170] width 143 height 0
click at [306, 170] on div "Play" at bounding box center [412, 170] width 260 height 0
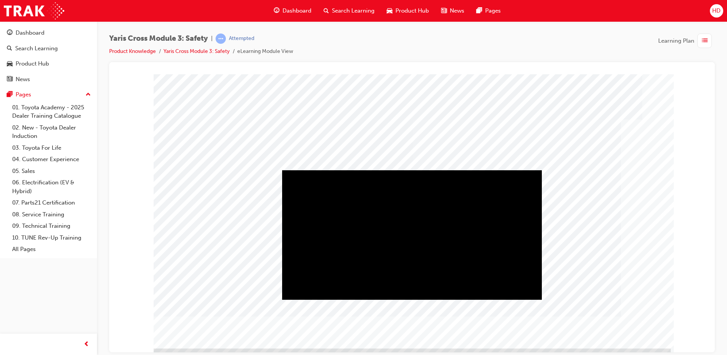
click at [414, 170] on div "Play" at bounding box center [412, 170] width 260 height 0
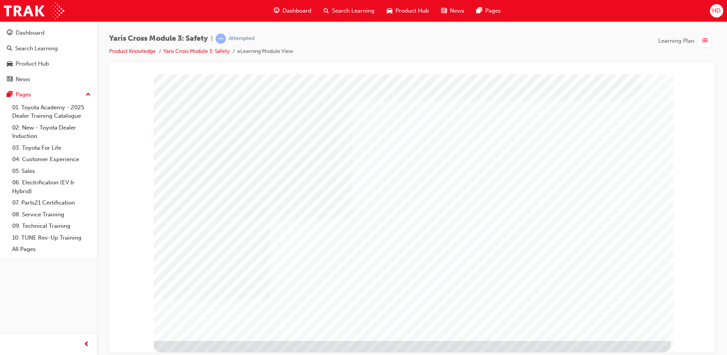
scroll to position [0, 0]
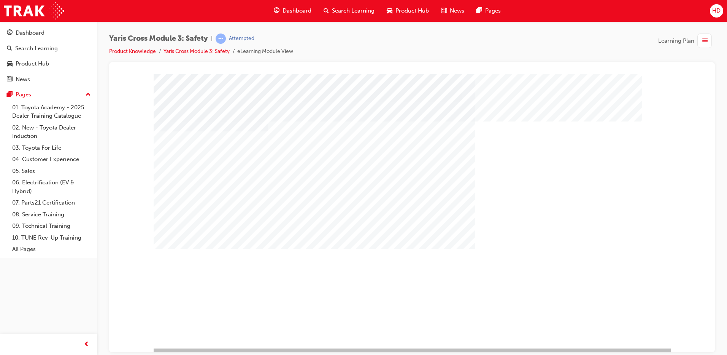
scroll to position [8, 0]
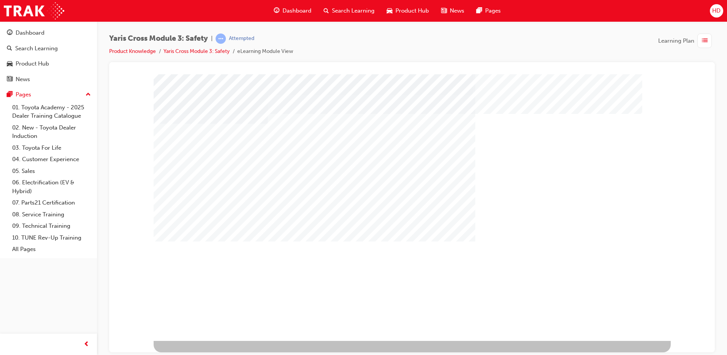
click at [648, 226] on div "multistate" at bounding box center [412, 203] width 517 height 274
drag, startPoint x: 517, startPoint y: 327, endPoint x: 512, endPoint y: 320, distance: 8.1
click at [515, 324] on div "multistate" at bounding box center [412, 203] width 517 height 274
